Goal: Information Seeking & Learning: Learn about a topic

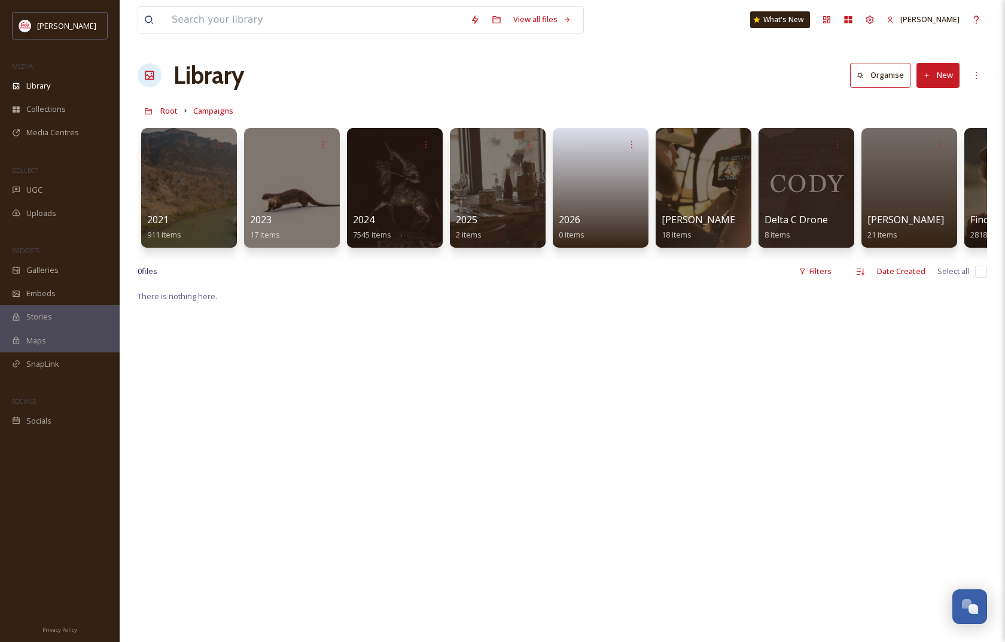
click at [80, 138] on div "Media Centres" at bounding box center [60, 132] width 120 height 23
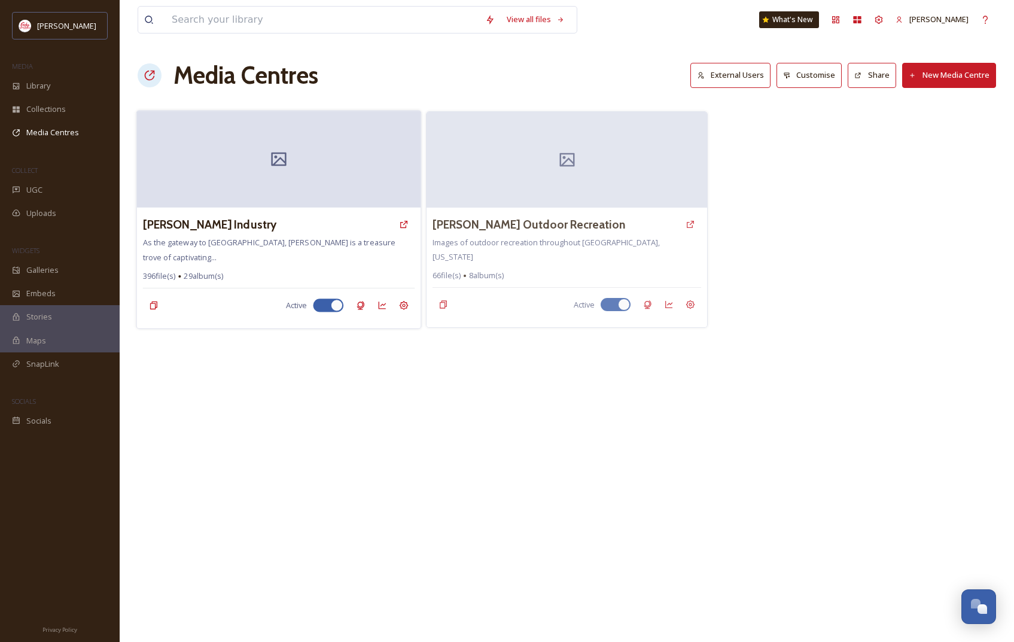
click at [343, 234] on div "[PERSON_NAME] Industry" at bounding box center [278, 224] width 271 height 22
click at [189, 225] on h3 "[PERSON_NAME] Industry" at bounding box center [209, 224] width 133 height 17
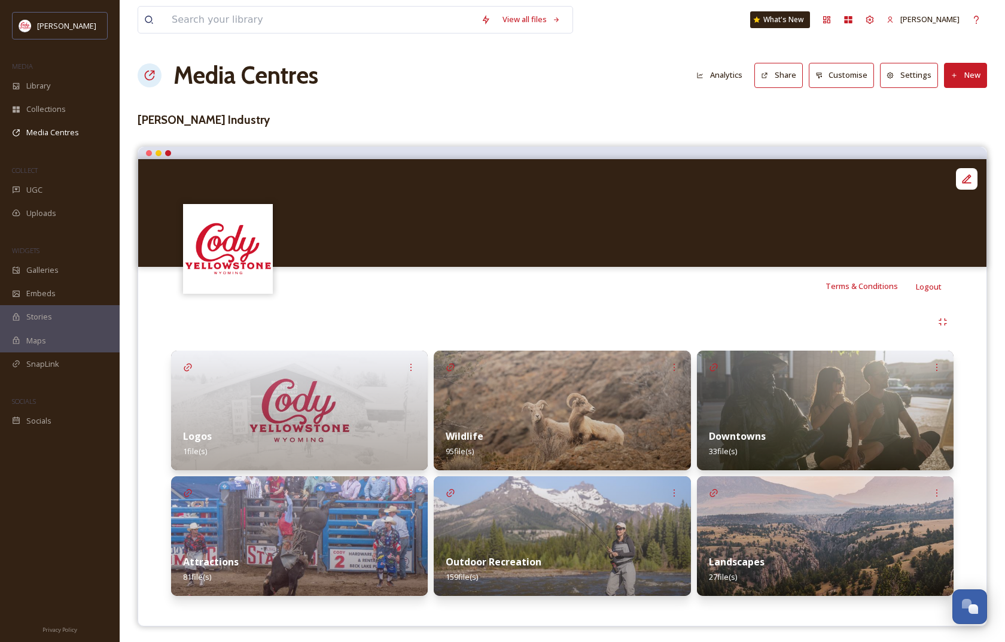
click at [767, 73] on icon at bounding box center [764, 75] width 6 height 6
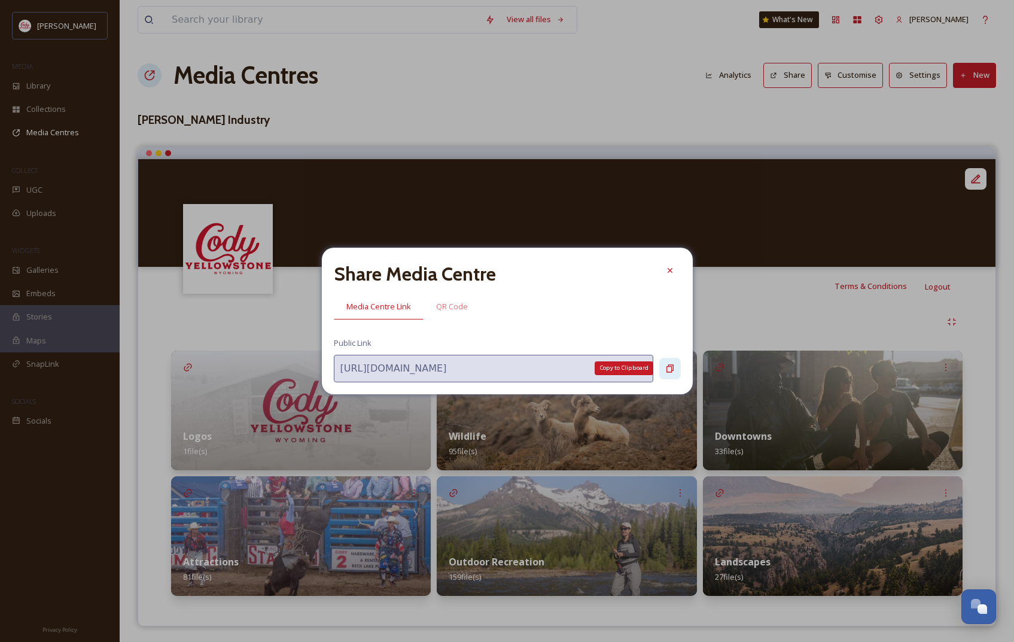
click at [667, 372] on icon at bounding box center [669, 368] width 7 height 8
